Goal: Information Seeking & Learning: Learn about a topic

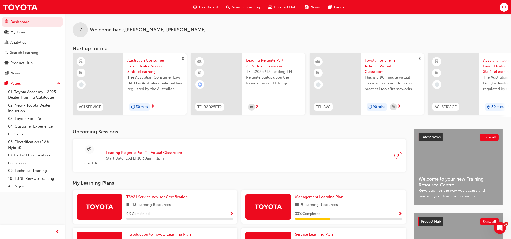
click at [230, 9] on div "Search Learning" at bounding box center [243, 7] width 42 height 10
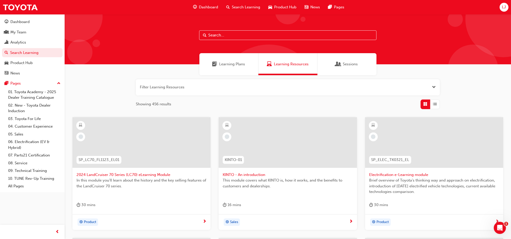
click at [221, 36] on input "text" at bounding box center [287, 35] width 177 height 10
type input "mentor"
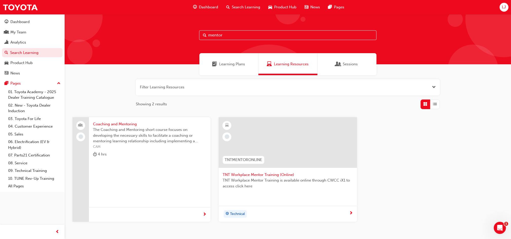
click at [245, 176] on span "TNT Workplace Mentor Training (Online)" at bounding box center [288, 175] width 130 height 6
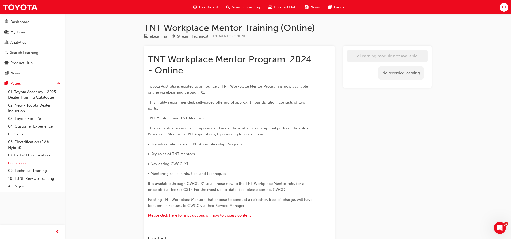
click at [19, 163] on link "08. Service" at bounding box center [34, 163] width 56 height 8
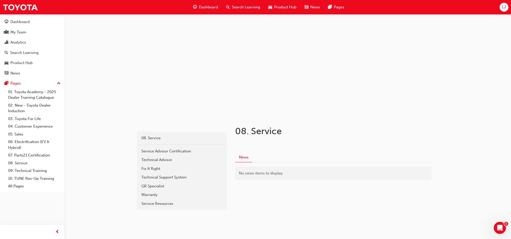
click at [254, 7] on span "Search Learning" at bounding box center [246, 7] width 28 height 6
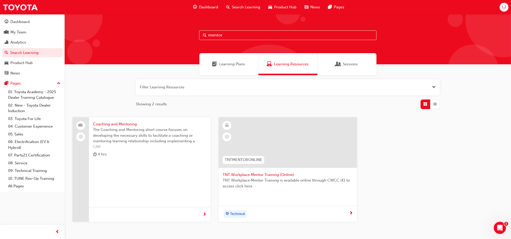
click at [116, 151] on div "4 hrs" at bounding box center [149, 155] width 113 height 8
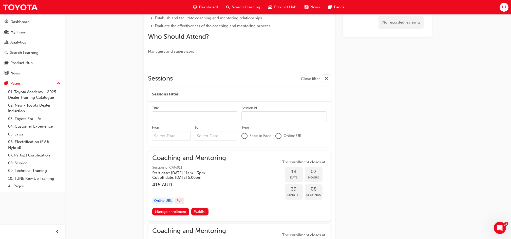
scroll to position [203, 0]
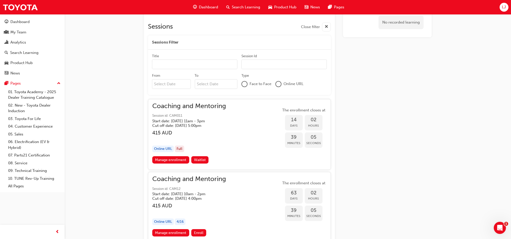
click at [173, 106] on span "Coaching and Mentoring" at bounding box center [189, 106] width 74 height 6
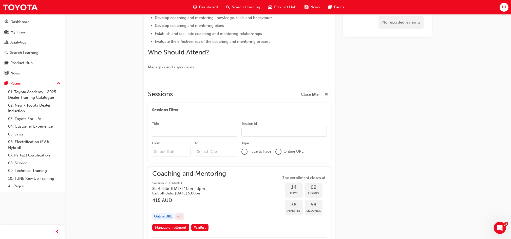
scroll to position [0, 0]
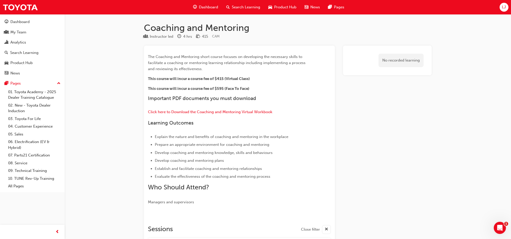
click at [236, 7] on span "Search Learning" at bounding box center [246, 7] width 28 height 6
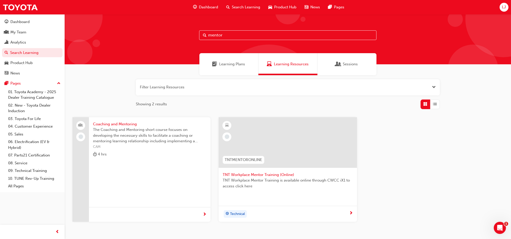
click at [246, 32] on input "mentor" at bounding box center [287, 35] width 177 height 10
drag, startPoint x: 247, startPoint y: 33, endPoint x: 155, endPoint y: 48, distance: 92.7
click at [155, 48] on div "mentor" at bounding box center [288, 39] width 446 height 50
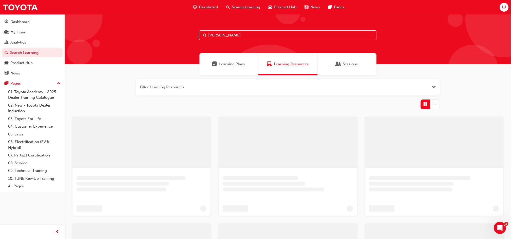
type input "[PERSON_NAME]"
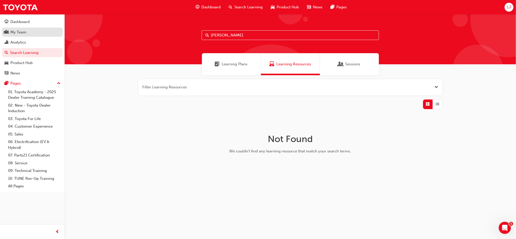
click at [18, 33] on div "My Team" at bounding box center [18, 32] width 16 height 6
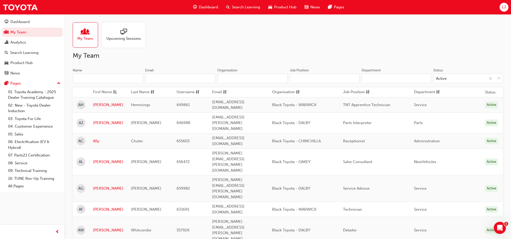
click at [121, 80] on input "Name" at bounding box center [108, 79] width 70 height 10
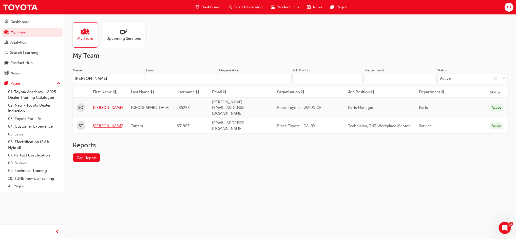
type input "[PERSON_NAME]"
click at [94, 123] on link "[PERSON_NAME]" at bounding box center [108, 126] width 30 height 6
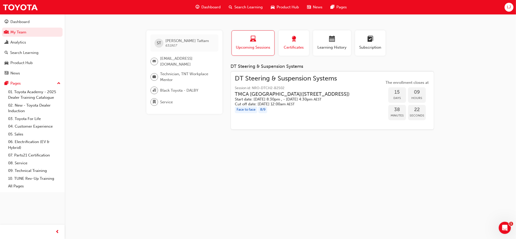
click at [295, 47] on span "Certificates" at bounding box center [293, 48] width 23 height 6
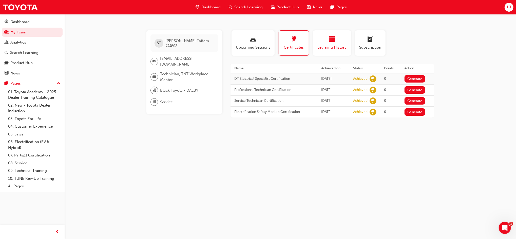
click at [347, 45] on span "Learning History" at bounding box center [332, 48] width 30 height 6
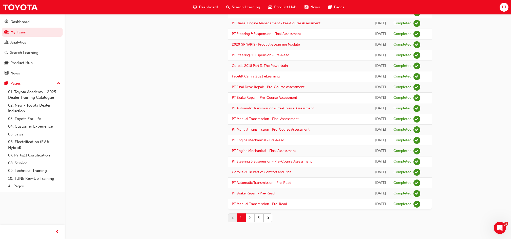
scroll to position [601, 0]
click at [250, 219] on button "2" at bounding box center [250, 218] width 9 height 9
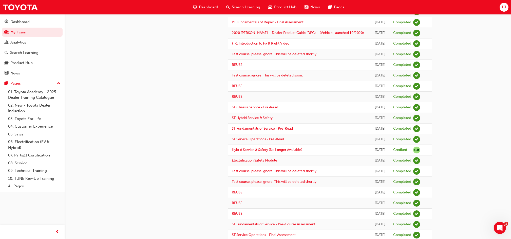
scroll to position [387, 0]
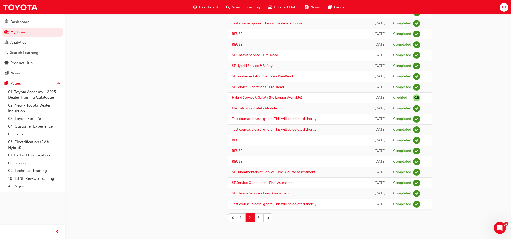
click at [261, 217] on button "3" at bounding box center [259, 218] width 9 height 9
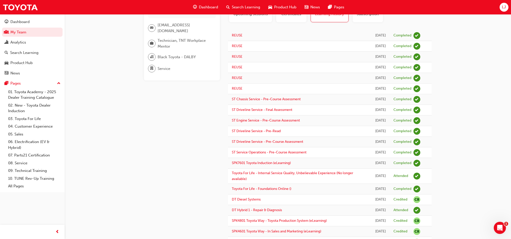
scroll to position [0, 0]
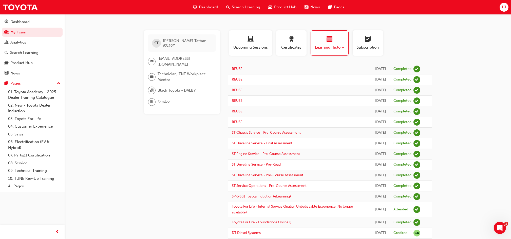
click at [318, 46] on span "Learning History" at bounding box center [330, 48] width 30 height 6
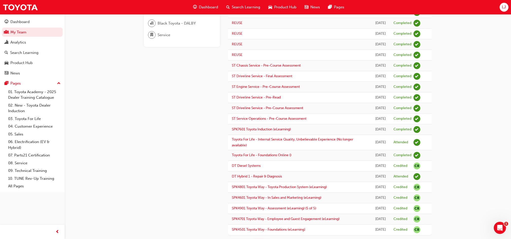
scroll to position [125, 0]
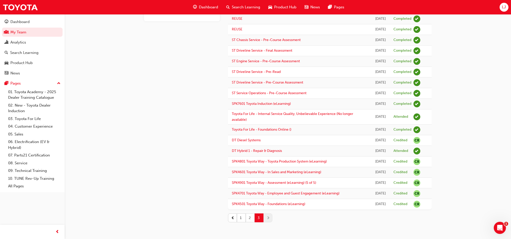
click at [250, 217] on button "2" at bounding box center [250, 218] width 9 height 9
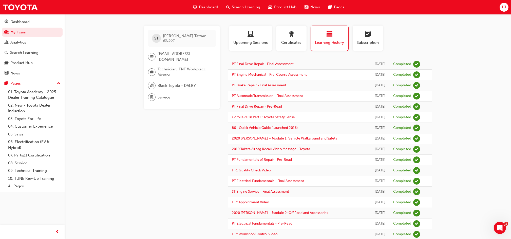
scroll to position [0, 0]
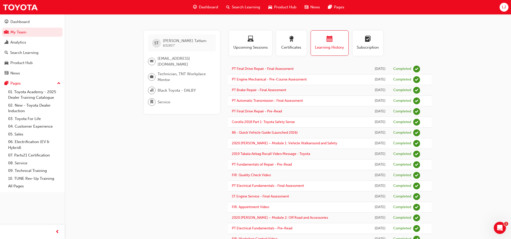
click at [321, 50] on span "Learning History" at bounding box center [330, 48] width 30 height 6
click at [322, 45] on span "Learning History" at bounding box center [330, 48] width 30 height 6
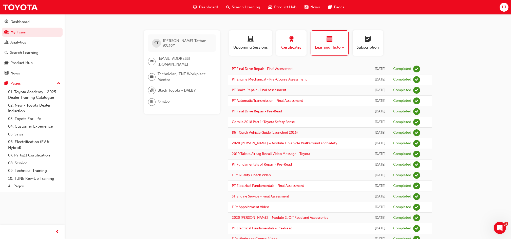
click at [304, 46] on button "Certificates" at bounding box center [291, 42] width 30 height 25
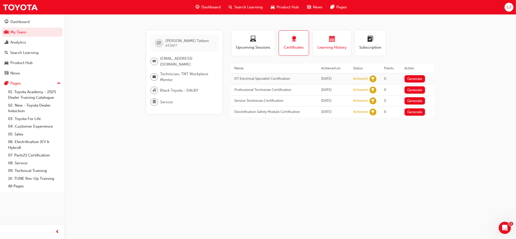
click at [322, 45] on span "Learning History" at bounding box center [332, 48] width 30 height 6
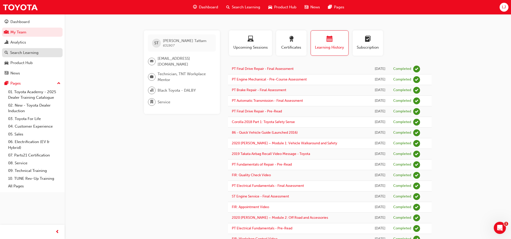
click at [22, 50] on div "Search Learning" at bounding box center [24, 53] width 28 height 6
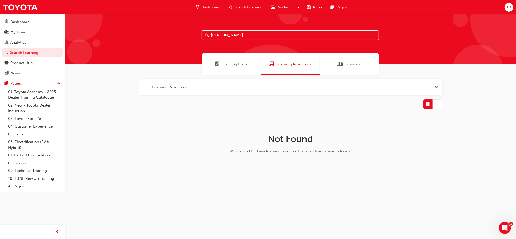
click at [244, 34] on input "[PERSON_NAME]" at bounding box center [290, 35] width 177 height 10
type input "s"
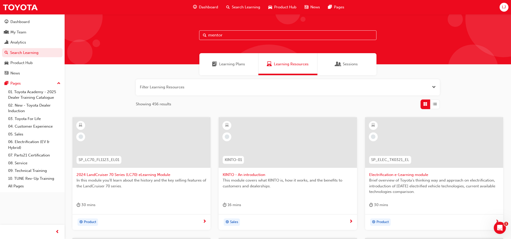
type input "mentor"
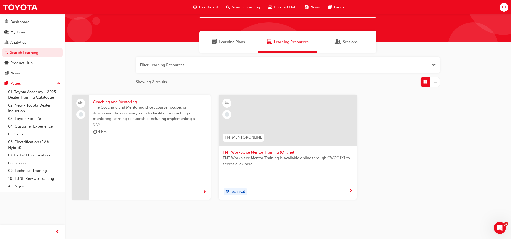
scroll to position [31, 0]
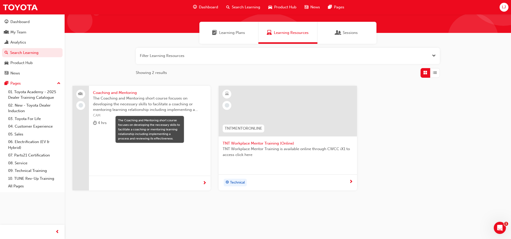
click at [353, 184] on div "Technical" at bounding box center [288, 183] width 138 height 16
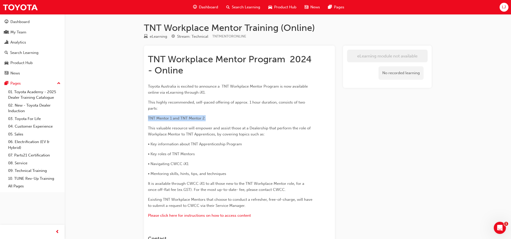
drag, startPoint x: 148, startPoint y: 119, endPoint x: 216, endPoint y: 117, distance: 68.2
click at [216, 117] on p "TNT Mentor 1 and TNT Mentor 2." at bounding box center [230, 118] width 165 height 6
click at [224, 120] on p "TNT Mentor 1 and TNT Mentor 2." at bounding box center [230, 118] width 165 height 6
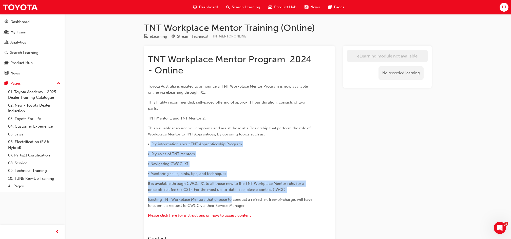
drag, startPoint x: 151, startPoint y: 146, endPoint x: 232, endPoint y: 197, distance: 96.0
click at [232, 197] on div "TNT Workplace Mentor Program 2024 - Online Toyota Australia is excited to annou…" at bounding box center [230, 137] width 165 height 166
click at [231, 179] on div "TNT Workplace Mentor Program 2024 - Online Toyota Australia is excited to annou…" at bounding box center [230, 137] width 165 height 166
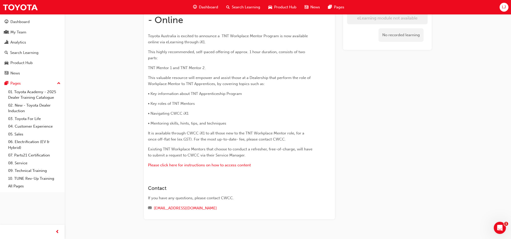
scroll to position [59, 0]
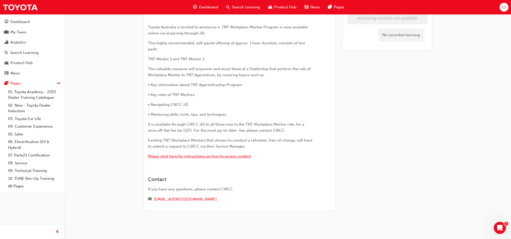
click at [169, 155] on span "Please click here for instructions on how to access content" at bounding box center [199, 156] width 103 height 5
